Goal: Complete application form

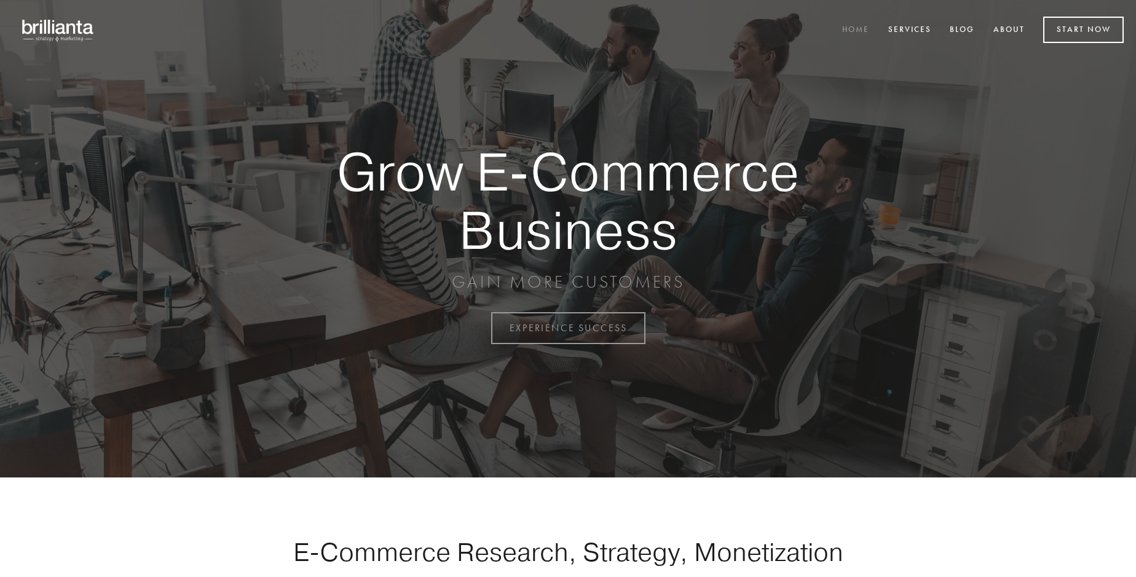
scroll to position [3223, 0]
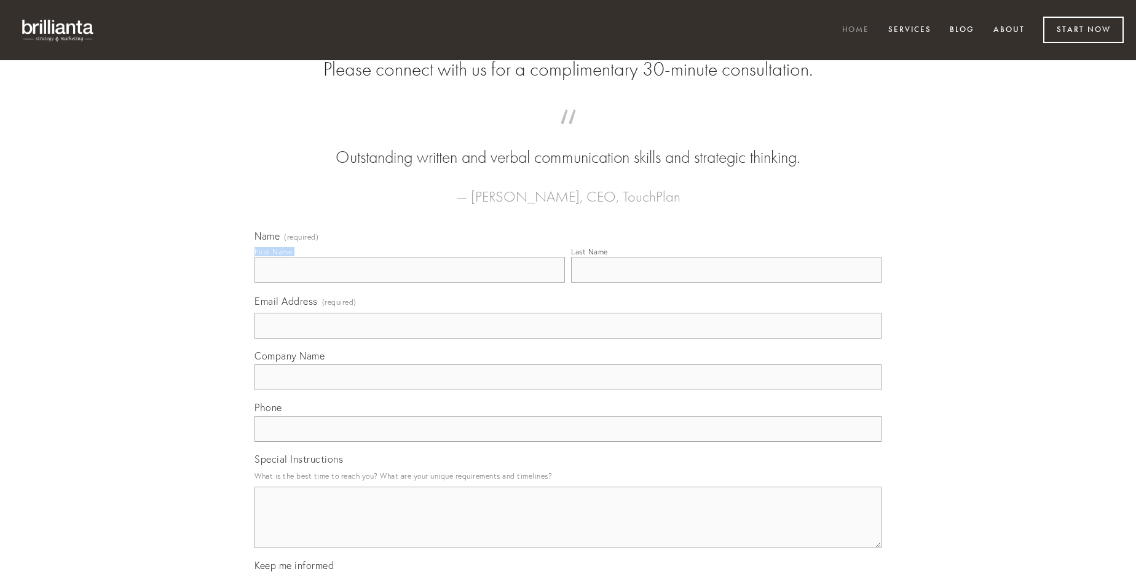
type input "[PERSON_NAME]"
click at [726, 283] on input "Last Name" at bounding box center [726, 270] width 310 height 26
type input "[PERSON_NAME]"
click at [568, 339] on input "Email Address (required)" at bounding box center [568, 326] width 627 height 26
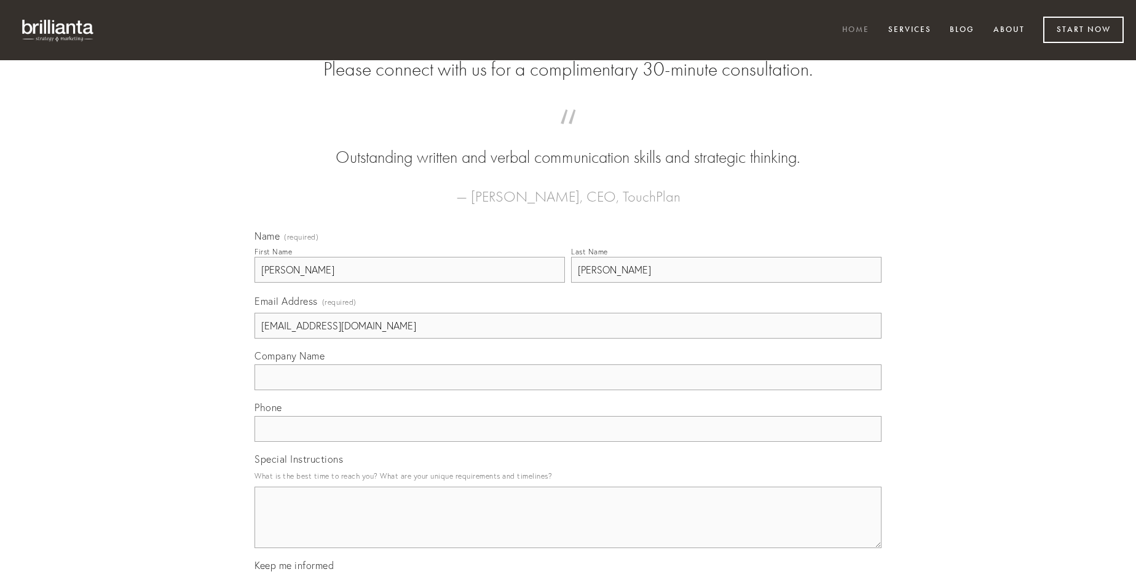
type input "[EMAIL_ADDRESS][DOMAIN_NAME]"
click at [568, 390] on input "Company Name" at bounding box center [568, 378] width 627 height 26
type input "[MEDICAL_DATA]"
click at [568, 442] on input "text" at bounding box center [568, 429] width 627 height 26
click at [568, 529] on textarea "Special Instructions" at bounding box center [568, 517] width 627 height 61
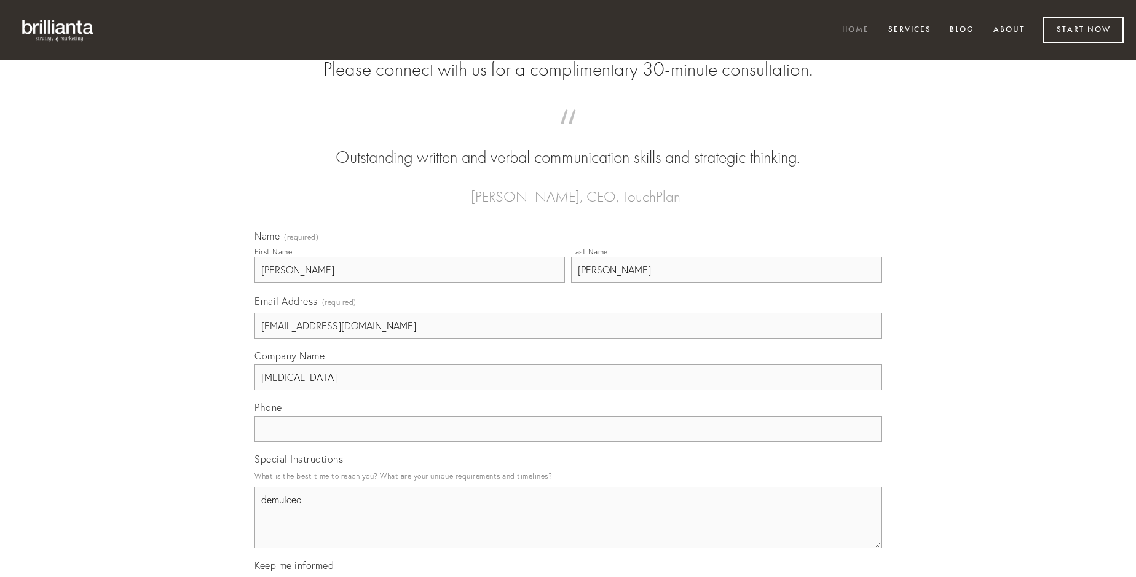
type textarea "demulceo"
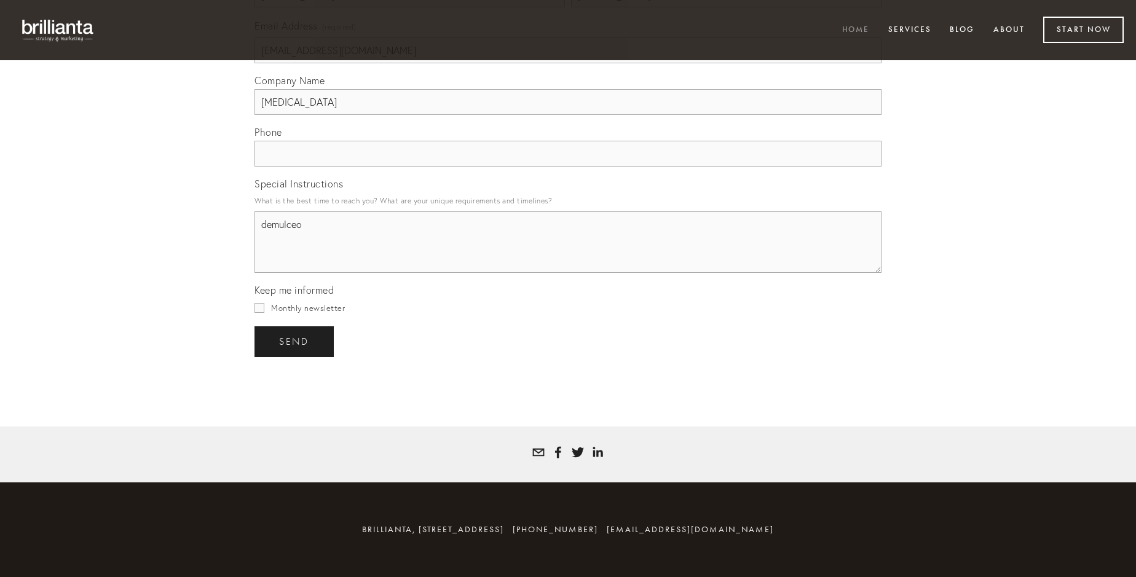
click at [295, 341] on span "send" at bounding box center [294, 341] width 30 height 11
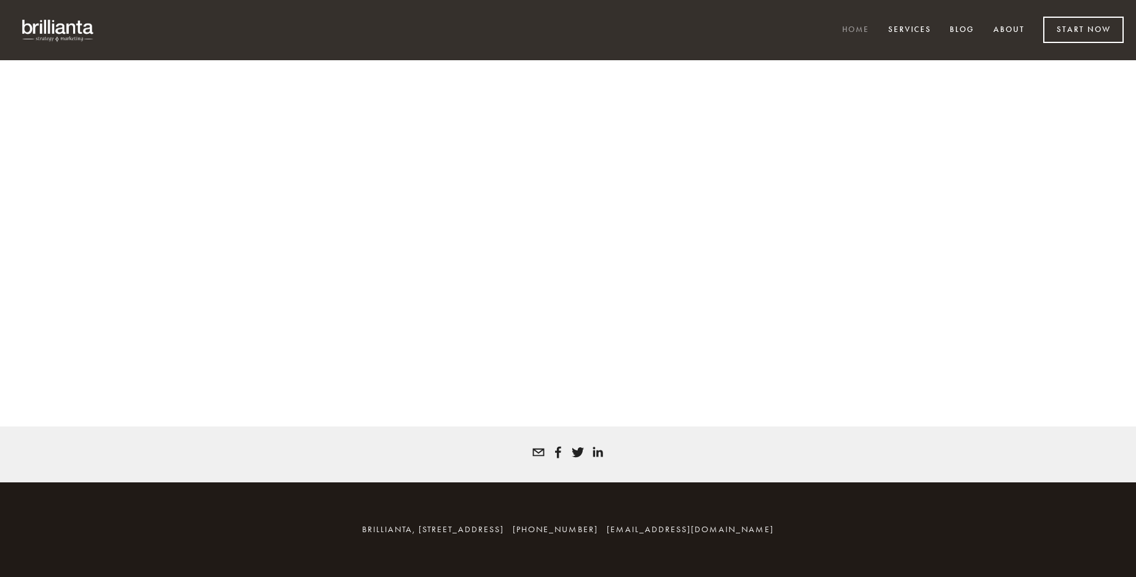
scroll to position [3206, 0]
